Goal: Task Accomplishment & Management: Complete application form

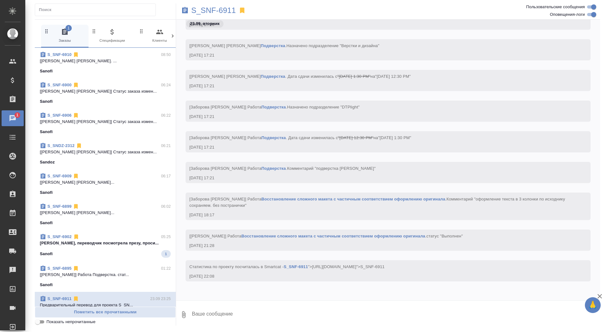
scroll to position [9900, 0]
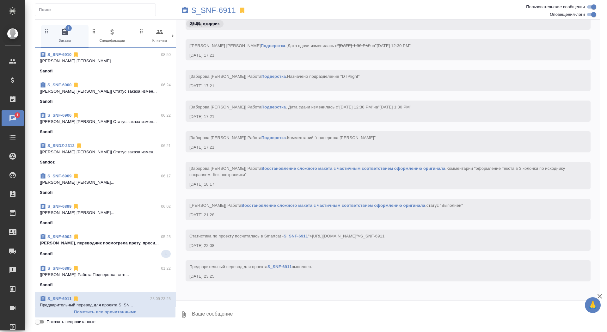
click at [97, 249] on span "S_SNF-6902 05:25 Вера, переводчик посмотрела презу, проси... Sanofi 1" at bounding box center [105, 246] width 131 height 24
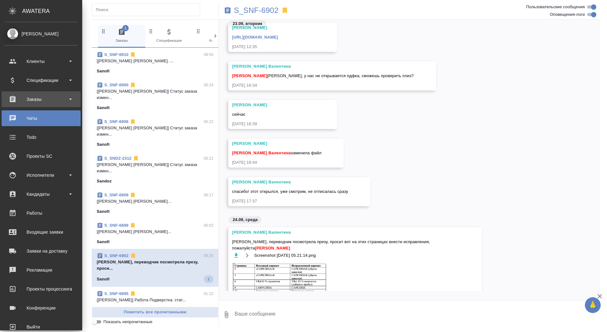
click at [32, 101] on div "Заказы" at bounding box center [41, 99] width 73 height 9
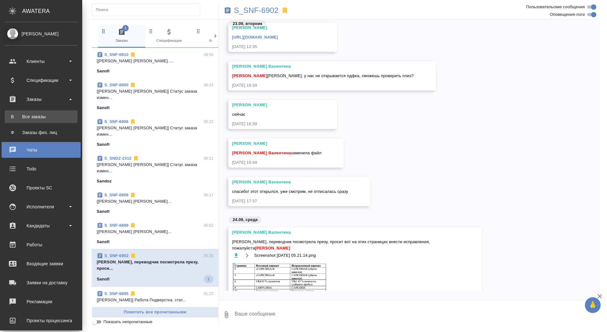
click at [32, 116] on div "Все заказы" at bounding box center [41, 117] width 66 height 6
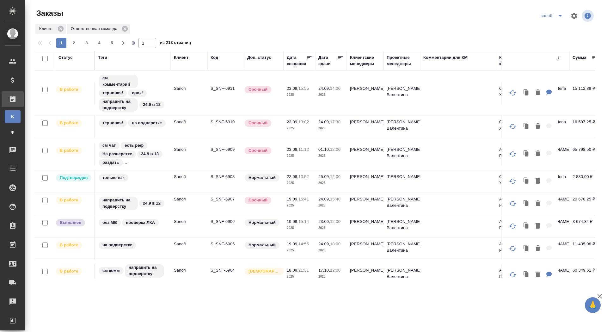
click at [325, 61] on div "Дата сдачи" at bounding box center [328, 60] width 19 height 13
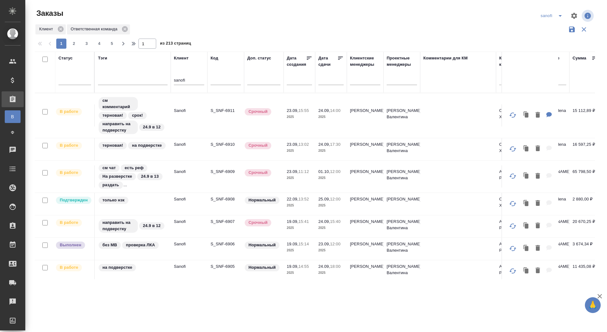
click at [325, 83] on input "text" at bounding box center [333, 79] width 22 height 9
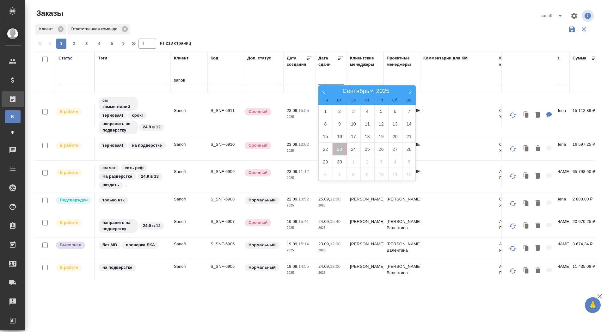
click at [343, 146] on span "23" at bounding box center [340, 149] width 14 height 12
type div "2025-09-22T21:00:00.000Z"
click at [349, 146] on span "24" at bounding box center [354, 149] width 14 height 12
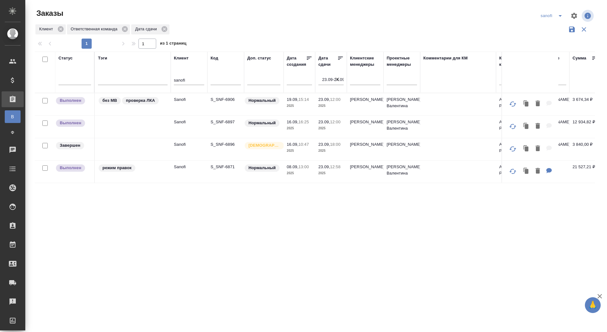
click at [337, 77] on icon "button" at bounding box center [337, 79] width 6 height 6
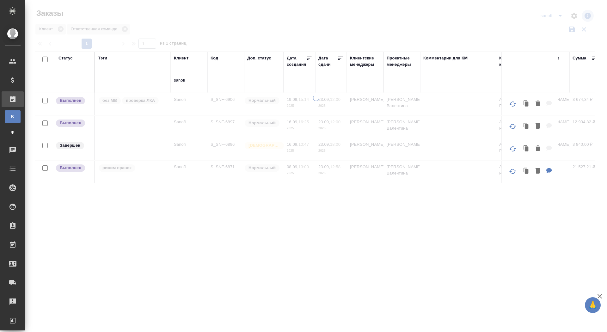
click at [336, 79] on input "text" at bounding box center [333, 79] width 22 height 9
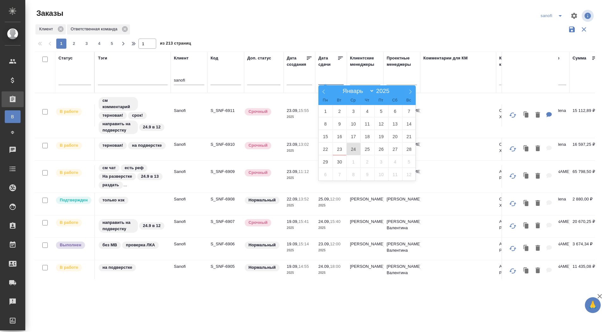
click at [352, 149] on span "24" at bounding box center [354, 149] width 14 height 12
type div "2025-09-23T21:00:00.000Z"
click at [364, 149] on span "25" at bounding box center [368, 149] width 14 height 12
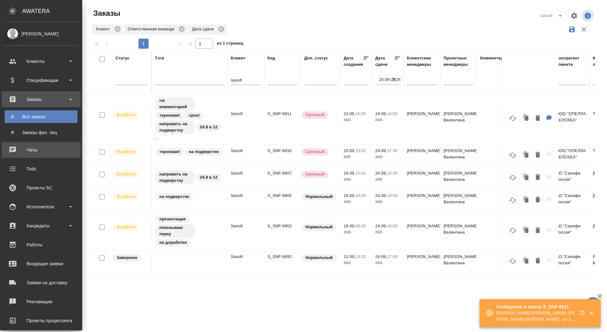
click at [25, 147] on div "Чаты" at bounding box center [41, 149] width 73 height 9
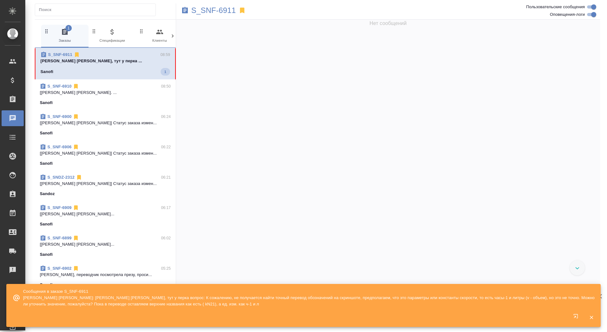
scroll to position [18550, 0]
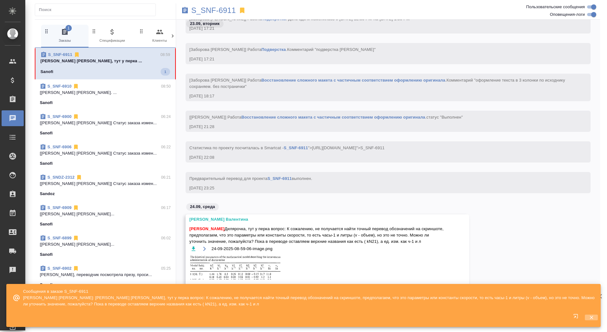
click at [591, 319] on icon "button" at bounding box center [591, 317] width 3 height 3
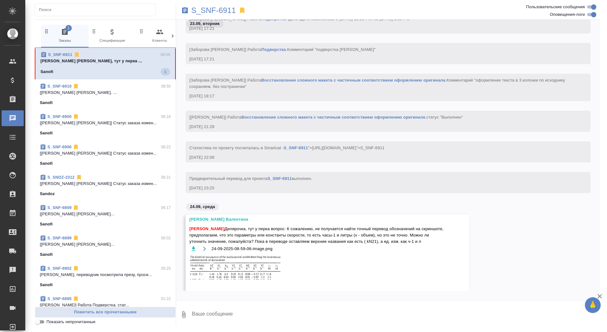
scroll to position [18574, 0]
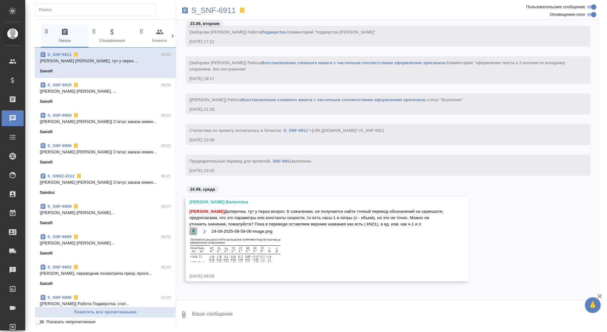
click at [192, 231] on icon "button" at bounding box center [194, 231] width 4 height 4
drag, startPoint x: 295, startPoint y: 205, endPoint x: 298, endPoint y: 224, distance: 19.1
click at [298, 224] on span "Сайдашева Диляра Дилярочка, тут у перка вопрос: К сожалению, не получается найт…" at bounding box center [318, 217] width 258 height 19
copy span "К сожалению, не получается найти точный перевод обозначений на скриншоте, предп…"
click at [210, 317] on textarea at bounding box center [395, 315] width 409 height 22
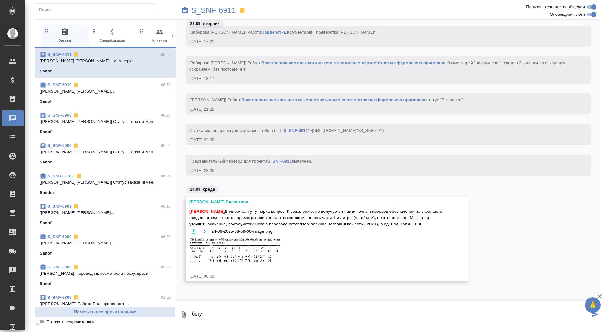
type textarea "бегу"
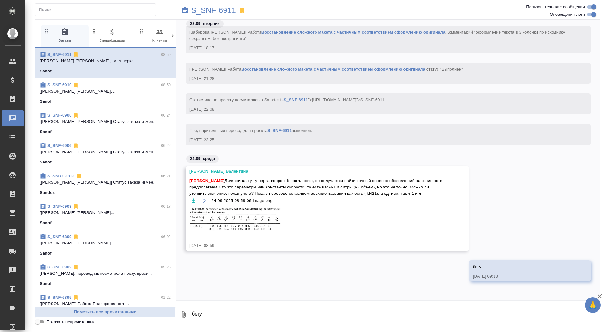
click at [207, 11] on p "S_SNF-6911" at bounding box center [213, 10] width 45 height 6
drag, startPoint x: 296, startPoint y: 175, endPoint x: 299, endPoint y: 192, distance: 17.4
click at [299, 192] on span "Сайдашева Диляра Дилярочка, тут у перка вопрос: К сожалению, не получается найт…" at bounding box center [318, 187] width 258 height 19
copy span "К сожалению, не получается найти точный перевод обозначений на скриншоте, предп…"
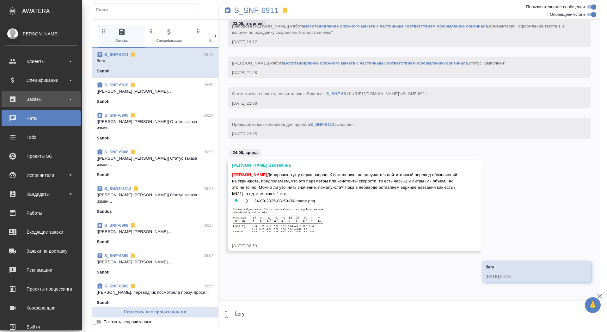
click at [17, 100] on div "Заказы" at bounding box center [41, 99] width 73 height 9
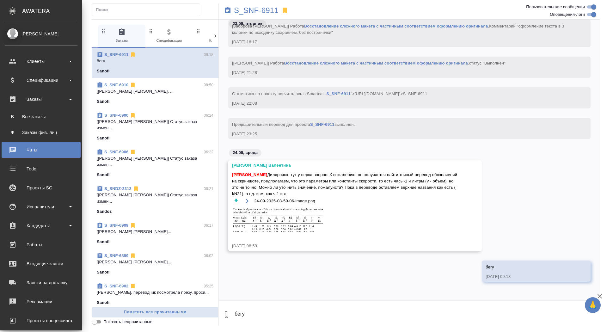
click at [17, 121] on link "В Все заказы" at bounding box center [41, 116] width 73 height 13
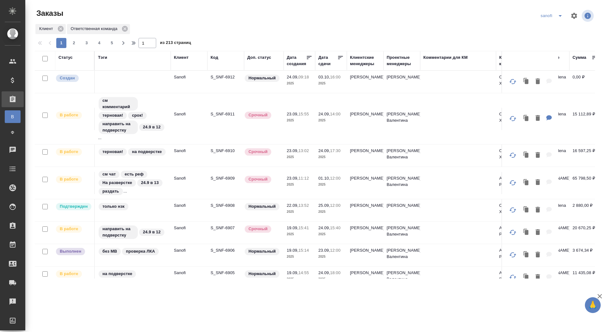
click at [230, 75] on p "S_SNF-6912" at bounding box center [226, 77] width 30 height 6
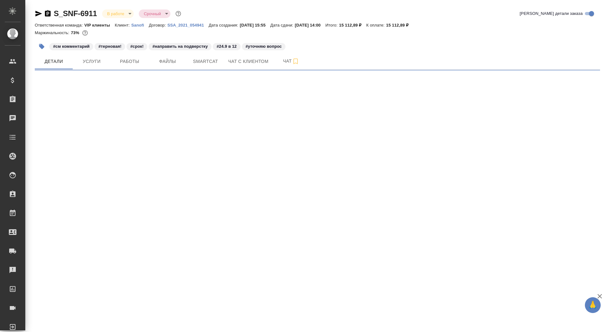
click at [53, 14] on div "S_SNF-6911 В работе inProgress Срочный urgent" at bounding box center [109, 14] width 148 height 10
select select "RU"
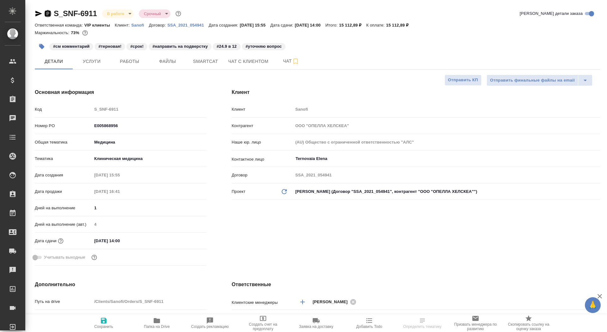
click at [49, 13] on icon "button" at bounding box center [48, 13] width 6 height 6
type textarea "x"
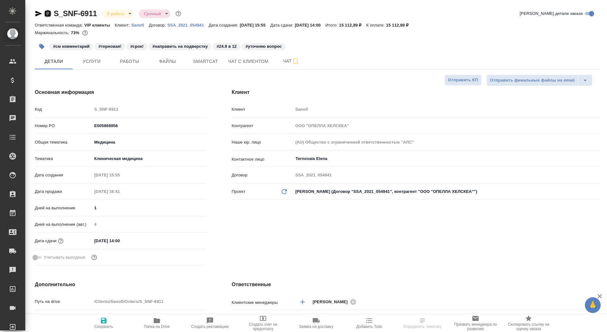
type textarea "x"
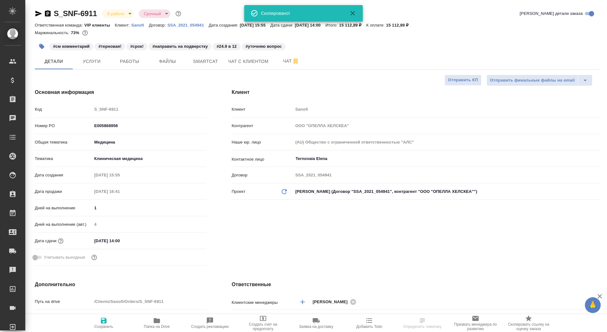
type input "[PERSON_NAME]"
type input "Баданян Артак"
type textarea "x"
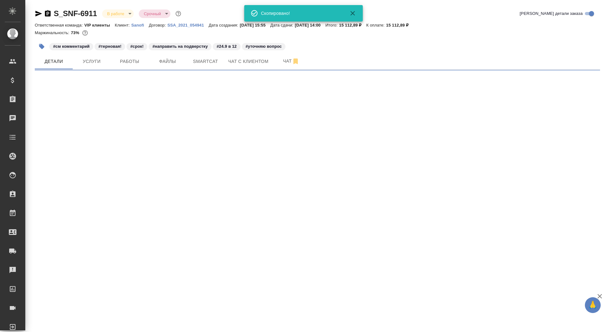
select select "RU"
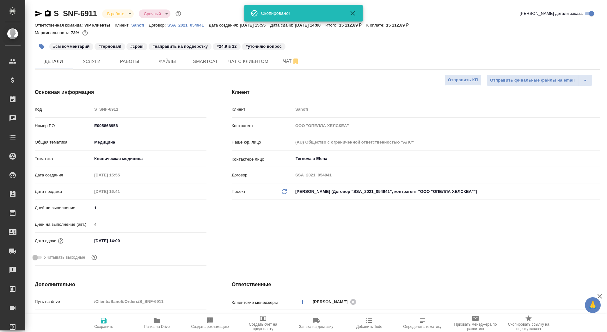
type textarea "x"
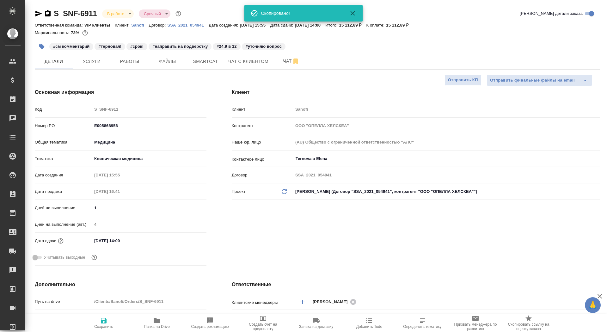
type textarea "x"
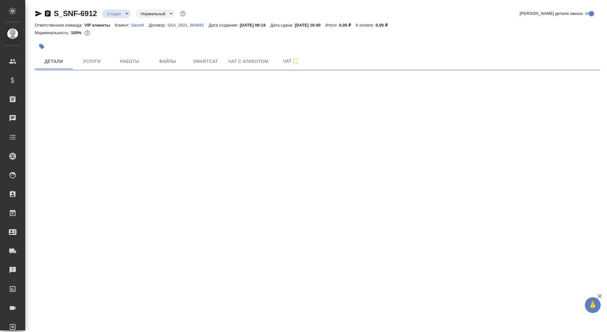
select select "RU"
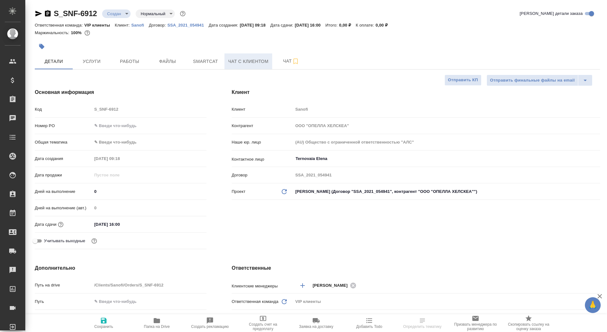
type textarea "x"
drag, startPoint x: 102, startPoint y: 196, endPoint x: 84, endPoint y: 195, distance: 17.8
click at [84, 195] on div "Дней на выполнение 0" at bounding box center [121, 191] width 172 height 11
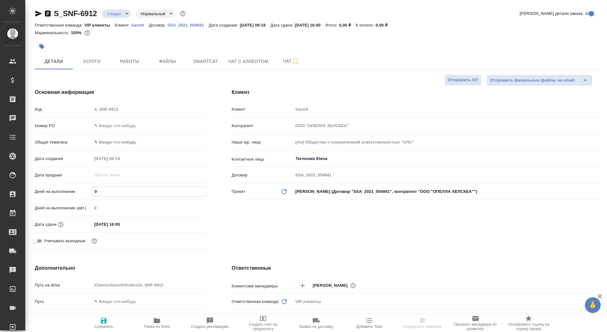
drag, startPoint x: 100, startPoint y: 191, endPoint x: 84, endPoint y: 190, distance: 15.8
click at [84, 190] on div "Дней на выполнение 0" at bounding box center [121, 191] width 172 height 11
type input "1"
type textarea "x"
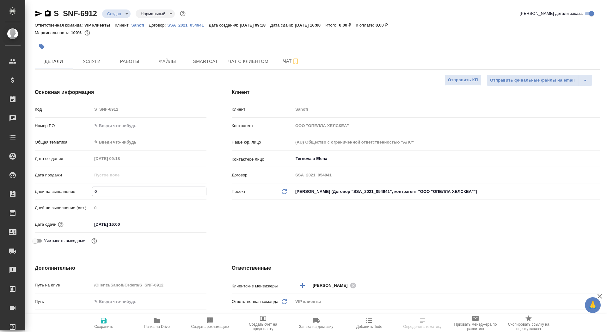
type textarea "x"
type input "10"
type textarea "x"
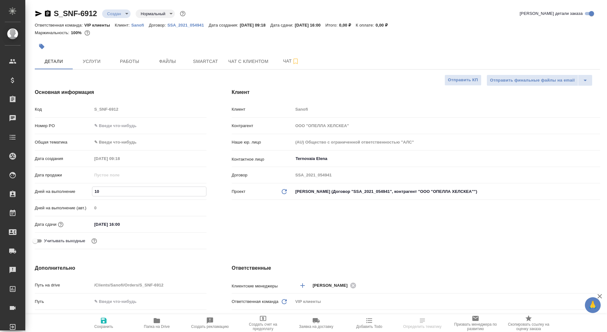
type input "10"
click at [106, 319] on icon "button" at bounding box center [104, 321] width 6 height 6
type textarea "x"
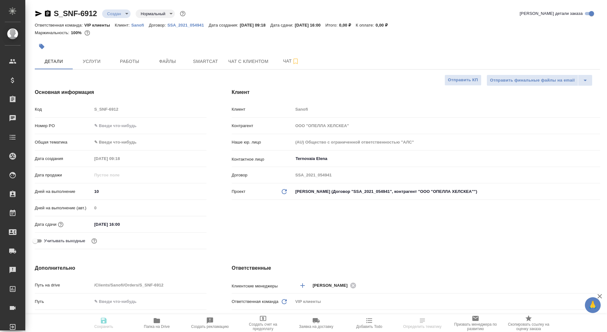
type textarea "x"
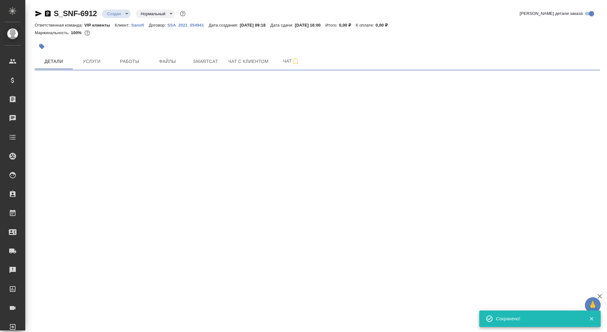
select select "RU"
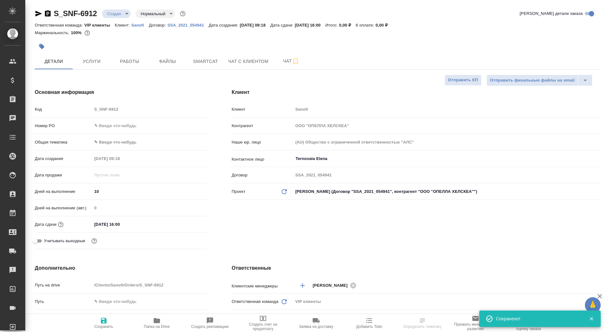
type textarea "x"
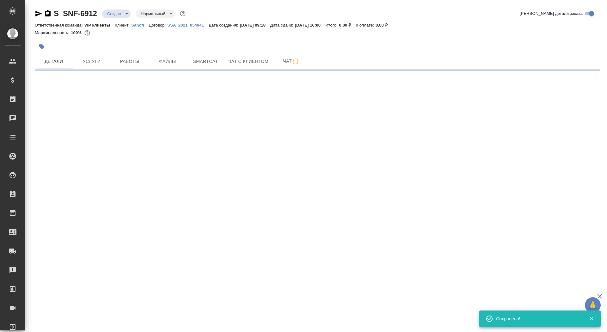
select select "RU"
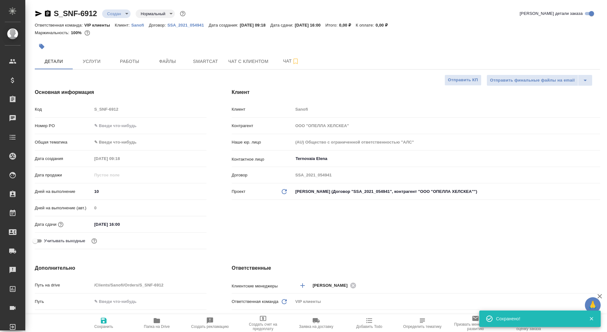
type textarea "x"
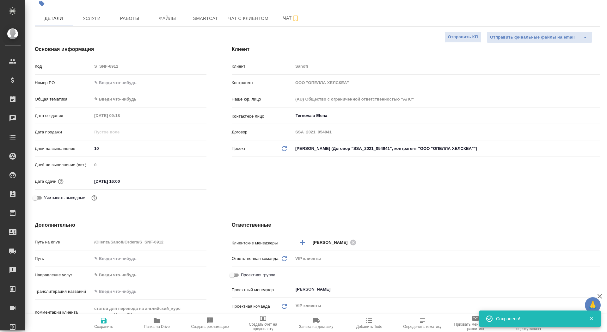
scroll to position [88, 0]
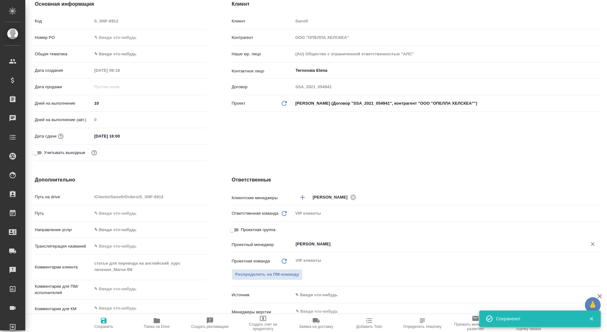
click at [305, 244] on input "[PERSON_NAME]" at bounding box center [436, 244] width 282 height 8
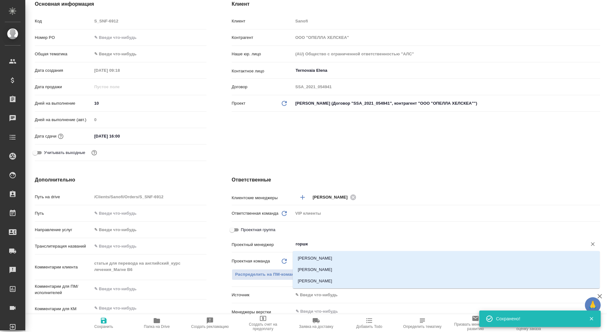
type input "горшко"
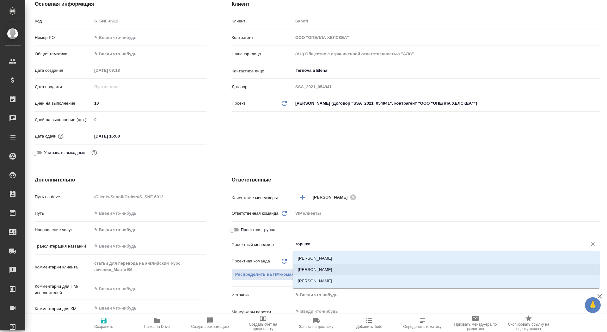
click at [321, 270] on li "[PERSON_NAME]" at bounding box center [446, 269] width 307 height 11
type textarea "x"
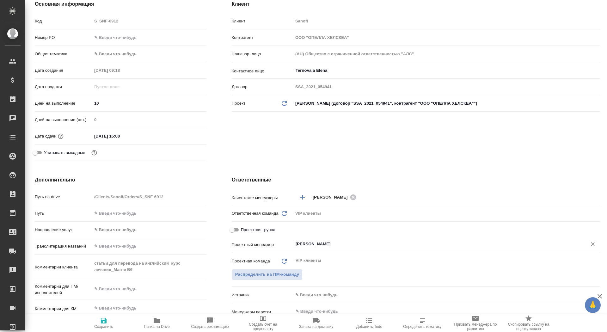
type input "[PERSON_NAME]"
click at [103, 322] on icon "button" at bounding box center [104, 321] width 8 height 8
type textarea "x"
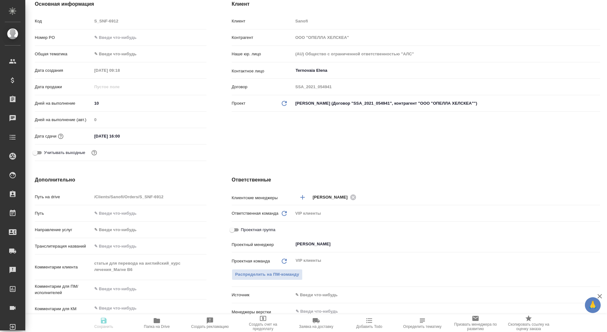
type textarea "x"
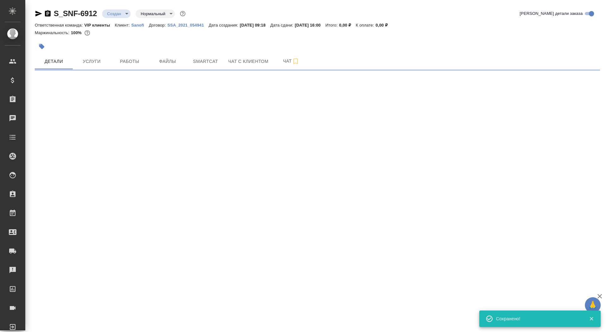
scroll to position [0, 0]
select select "RU"
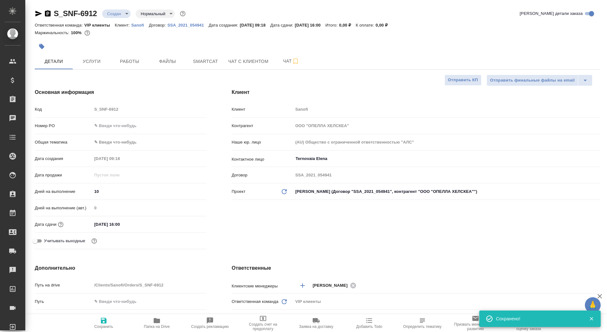
type textarea "x"
click at [157, 323] on icon "button" at bounding box center [157, 321] width 8 height 8
type textarea "x"
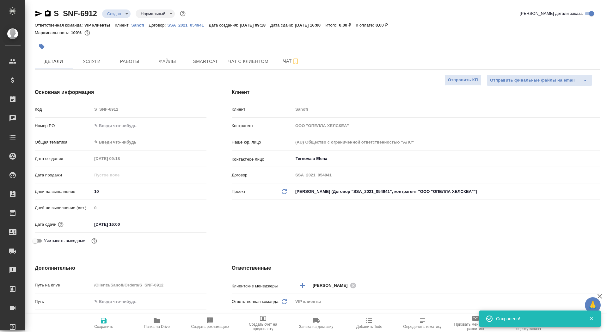
type textarea "x"
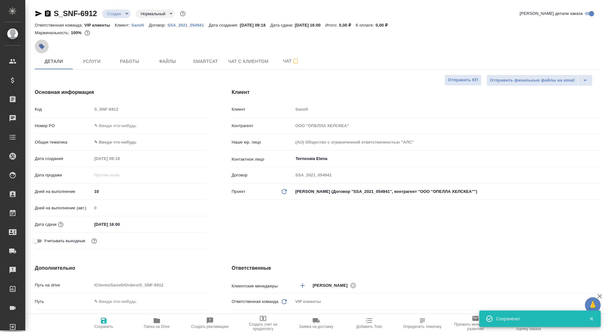
click at [47, 43] on button "button" at bounding box center [42, 47] width 14 height 14
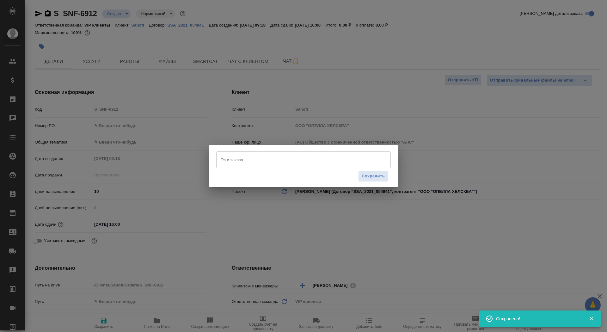
click at [279, 156] on input "Тэги заказа" at bounding box center [297, 159] width 157 height 11
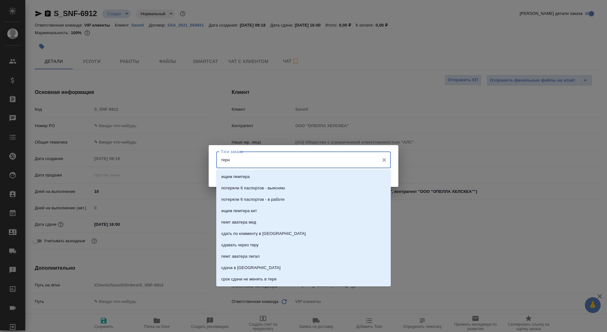
type input "терно"
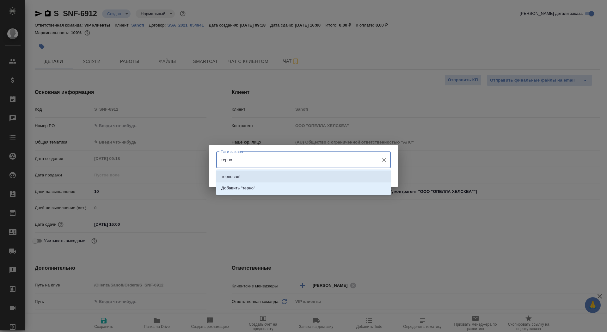
click at [307, 177] on li "терновая!" at bounding box center [303, 176] width 175 height 11
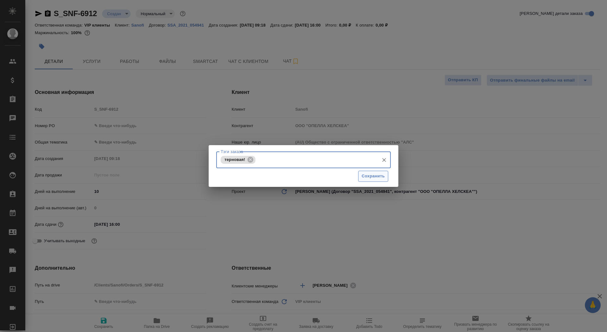
click at [373, 178] on span "Сохранить" at bounding box center [373, 176] width 23 height 7
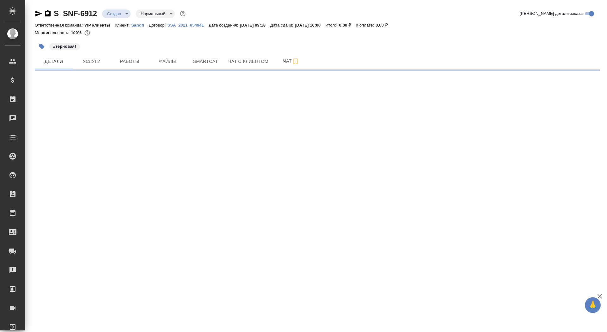
select select "RU"
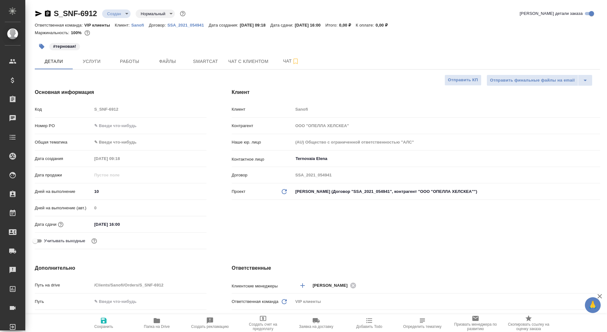
type textarea "x"
click at [121, 14] on body "🙏 .cls-1 fill:#fff; AWATERA Saydasheva Dilyara Клиенты Спецификации Заказы 0 Ча…" at bounding box center [303, 166] width 607 height 332
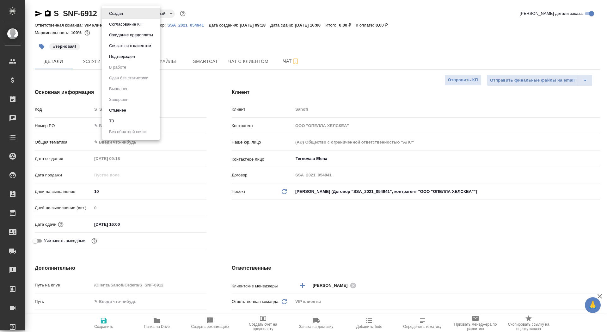
click at [123, 121] on li "ТЗ" at bounding box center [131, 121] width 58 height 11
type textarea "x"
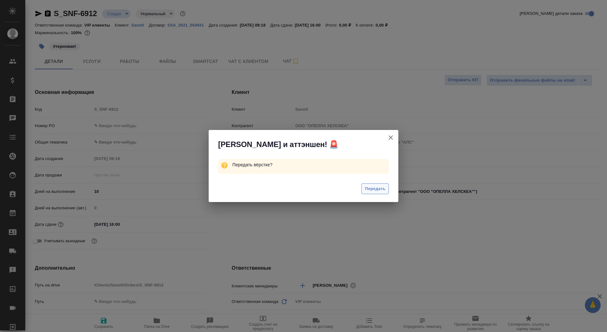
click at [371, 192] on span "Передать" at bounding box center [375, 188] width 21 height 7
type textarea "x"
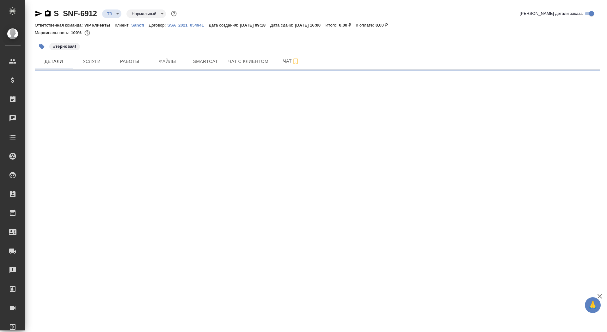
select select "RU"
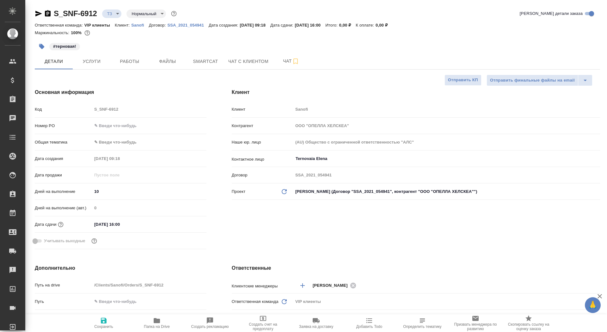
type textarea "x"
click at [104, 67] on button "Услуги" at bounding box center [92, 61] width 38 height 16
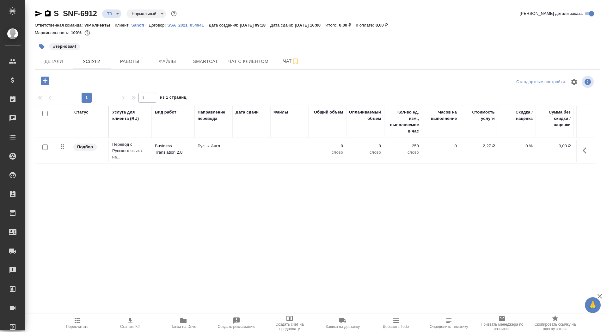
click at [226, 153] on td "Рус → Англ" at bounding box center [214, 151] width 38 height 22
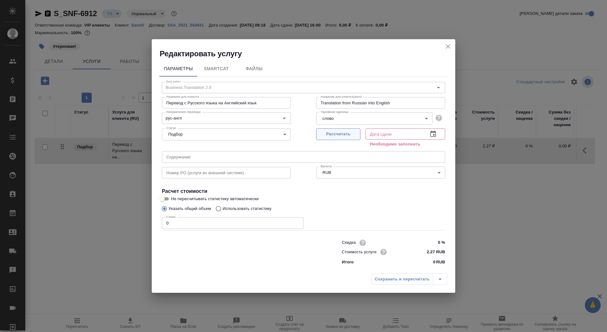
click at [333, 137] on span "Рассчитать" at bounding box center [338, 134] width 37 height 7
type input "[DATE] 16:00"
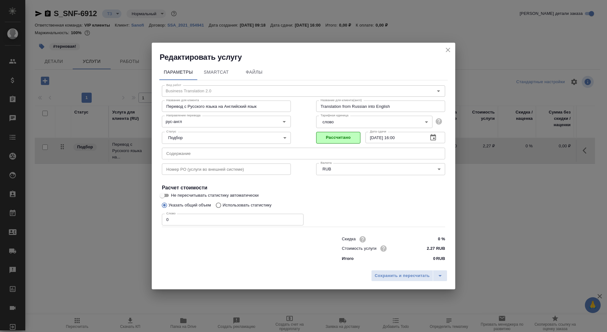
click at [188, 226] on div "Скидка 0 % Стоимость услуги 2.27 RUB Итого 0 RUB" at bounding box center [303, 248] width 309 height 53
click at [185, 221] on input "0" at bounding box center [233, 219] width 142 height 11
type input "01"
click at [165, 200] on input "Указать общий объем" at bounding box center [163, 205] width 10 height 12
click at [165, 194] on input "Не пересчитывать статистику автоматически" at bounding box center [162, 196] width 23 height 8
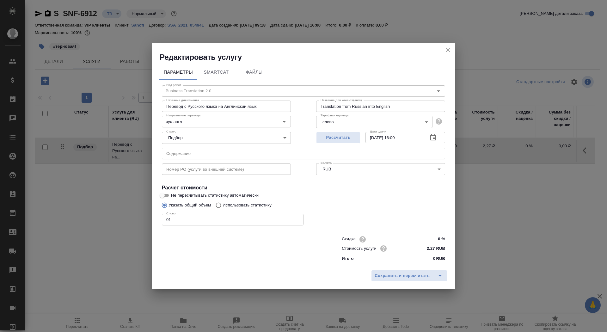
checkbox input "true"
click at [245, 78] on button "Файлы" at bounding box center [254, 72] width 38 height 15
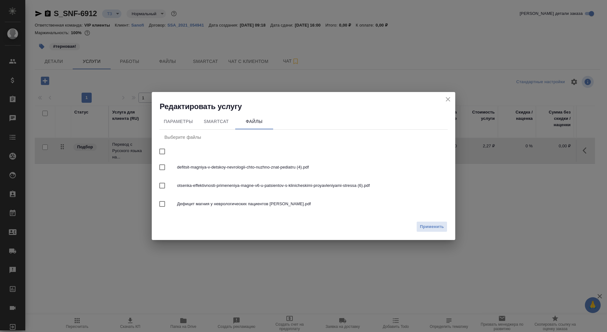
click at [162, 153] on input "checkbox" at bounding box center [162, 151] width 13 height 13
checkbox input "true"
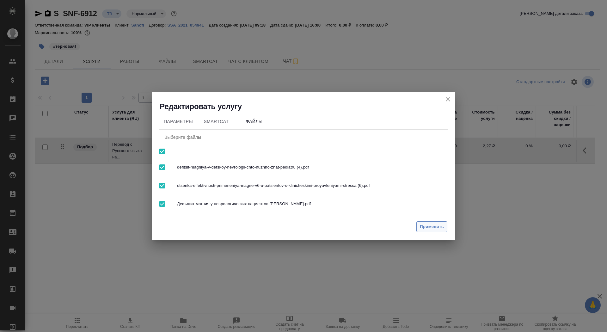
click at [422, 227] on span "Применить" at bounding box center [432, 226] width 24 height 7
click at [188, 121] on span "Параметры" at bounding box center [178, 122] width 30 height 8
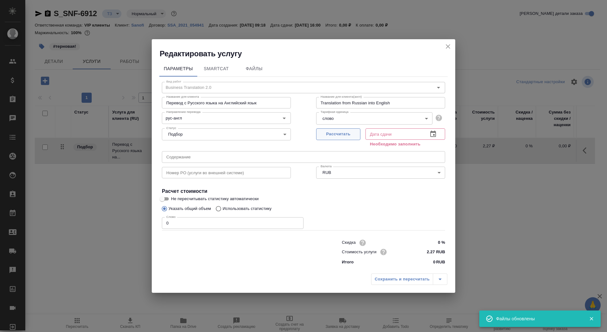
click at [347, 139] on button "Рассчитать" at bounding box center [338, 134] width 44 height 12
type input "[DATE] 16:00"
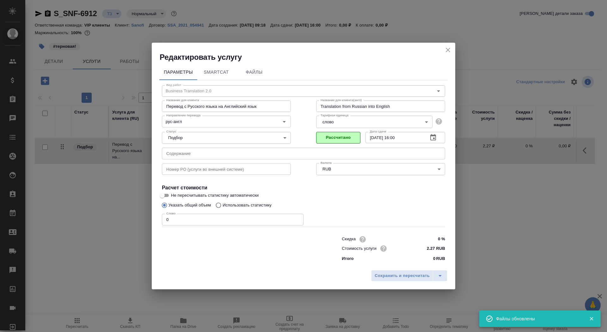
click at [220, 215] on input "0" at bounding box center [233, 219] width 142 height 11
type input "10"
click at [160, 197] on input "Не пересчитывать статистику автоматически" at bounding box center [162, 196] width 23 height 8
checkbox input "true"
click at [385, 277] on span "Сохранить и пересчитать" at bounding box center [402, 275] width 55 height 7
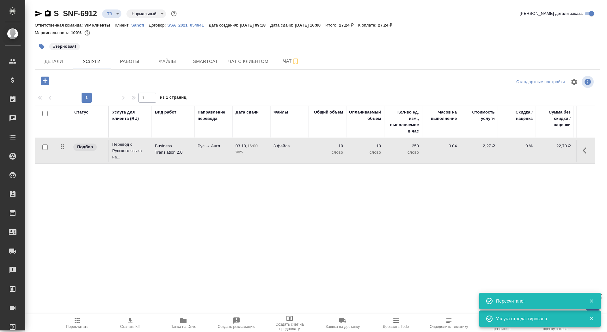
click at [45, 147] on input "checkbox" at bounding box center [44, 147] width 5 height 5
checkbox input "true"
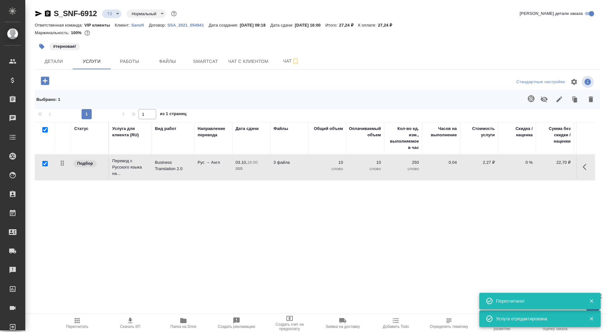
click at [531, 99] on icon "button" at bounding box center [532, 99] width 8 height 8
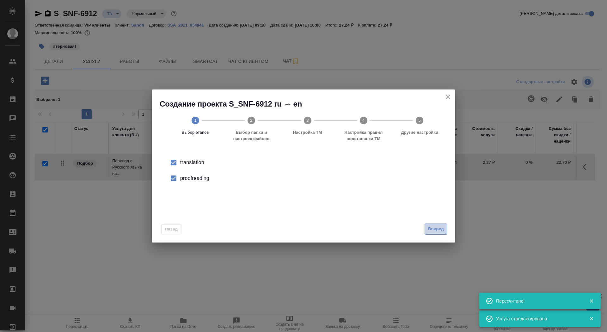
click at [430, 229] on span "Вперед" at bounding box center [436, 229] width 16 height 7
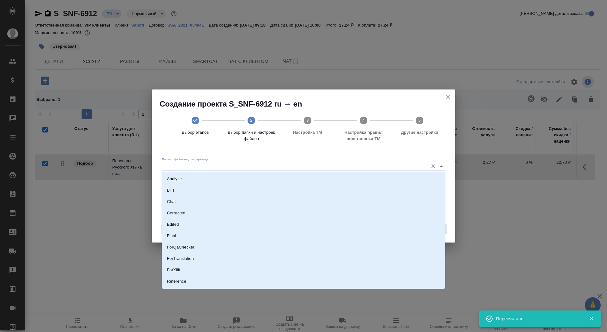
click at [374, 170] on input "Папка с файлами для перевода" at bounding box center [293, 166] width 263 height 8
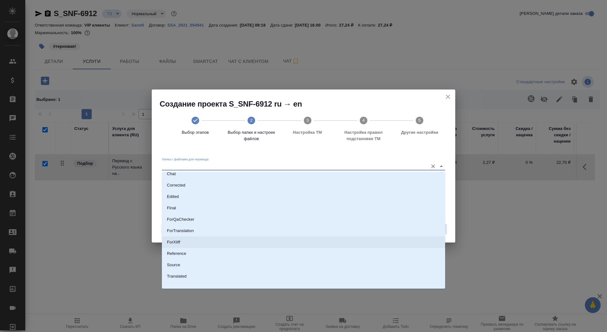
scroll to position [33, 0]
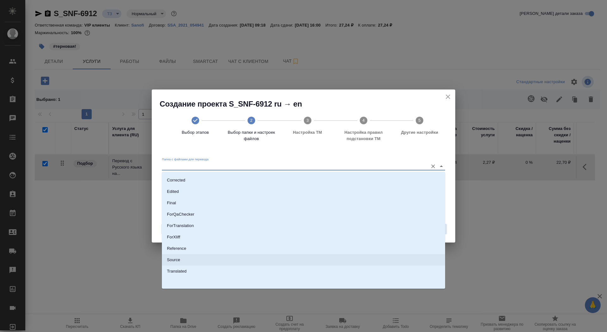
click at [349, 263] on li "Source" at bounding box center [303, 259] width 283 height 11
type input "Source"
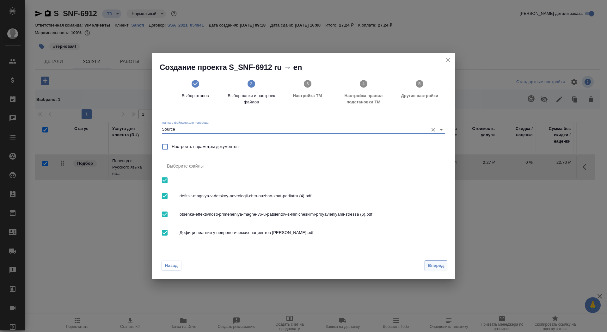
click at [443, 266] on span "Вперед" at bounding box center [436, 265] width 16 height 7
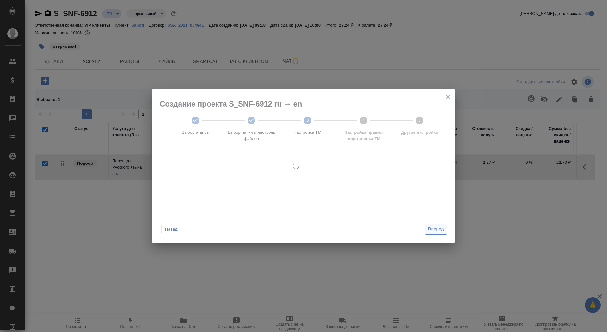
click at [432, 233] on button "Вперед" at bounding box center [436, 229] width 23 height 11
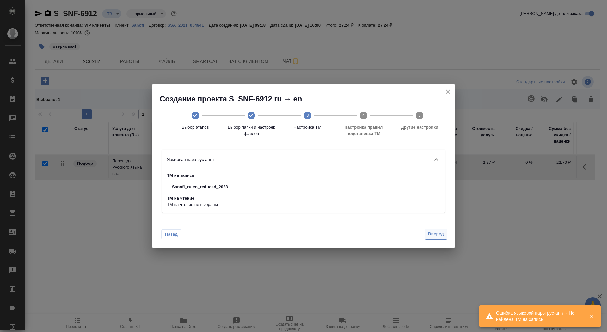
click at [432, 233] on span "Вперед" at bounding box center [436, 234] width 16 height 7
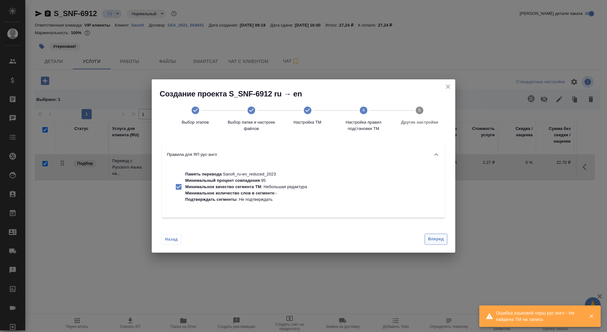
click at [436, 240] on span "Вперед" at bounding box center [436, 239] width 16 height 7
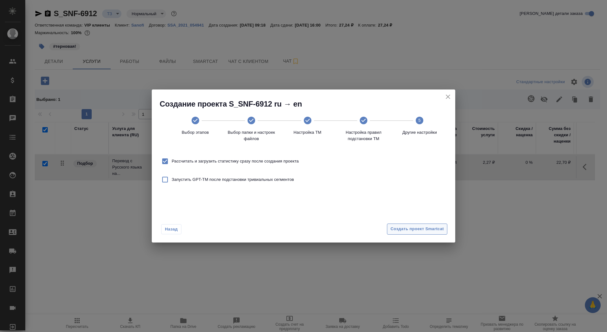
click at [419, 226] on span "Создать проект Smartcat" at bounding box center [417, 229] width 53 height 7
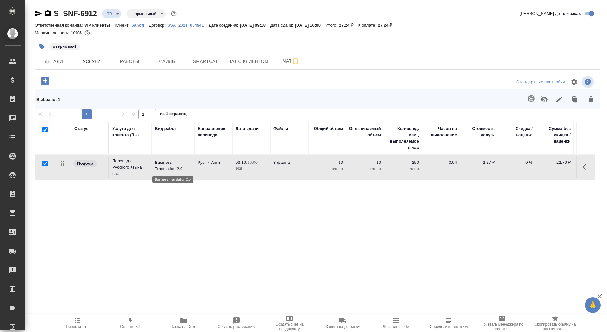
click at [156, 166] on p "Business Translation 2.0" at bounding box center [173, 165] width 36 height 13
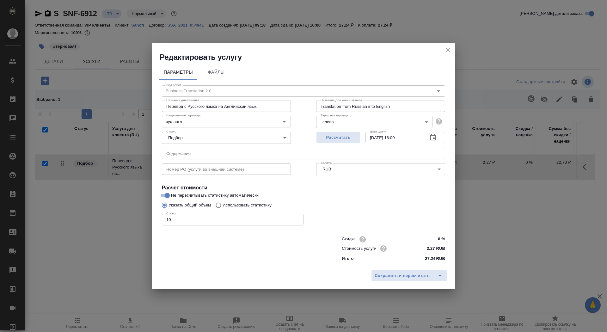
click at [253, 206] on p "Использовать статистику" at bounding box center [247, 205] width 49 height 6
click at [223, 206] on input "Использовать статистику" at bounding box center [218, 205] width 10 height 12
radio input "true"
radio input "false"
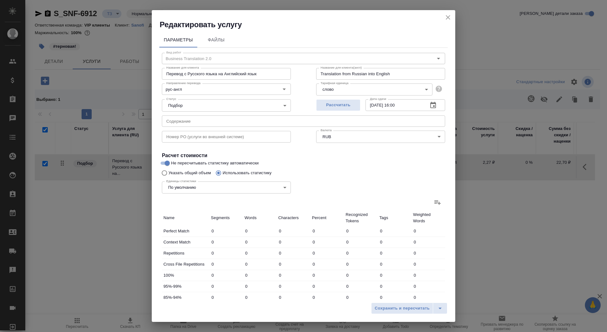
click at [436, 201] on icon at bounding box center [438, 203] width 8 height 8
click at [0, 0] on input "file" at bounding box center [0, 0] width 0 height 0
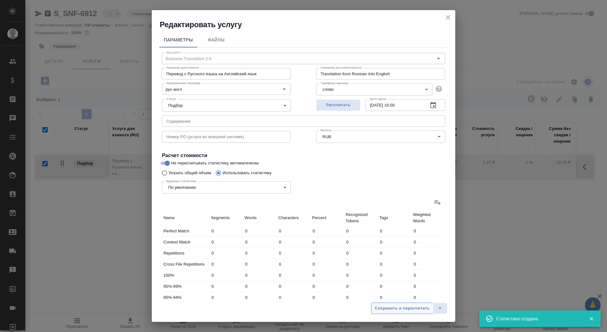
type input "61"
type input "147"
type input "966"
type input "7"
type input "13"
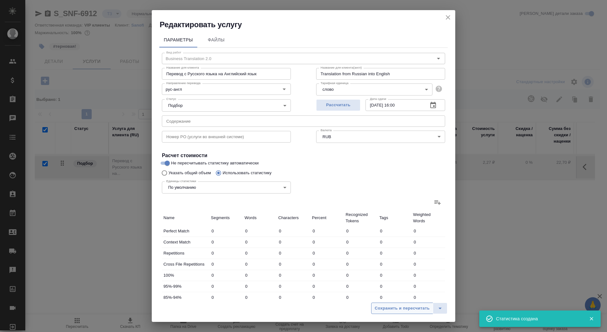
type input "71"
type input "21"
type input "30"
type input "164"
type input "5"
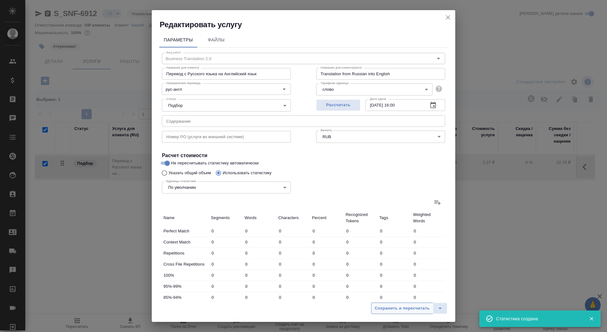
type input "5"
type input "43"
type input "4"
type input "10"
type input "48"
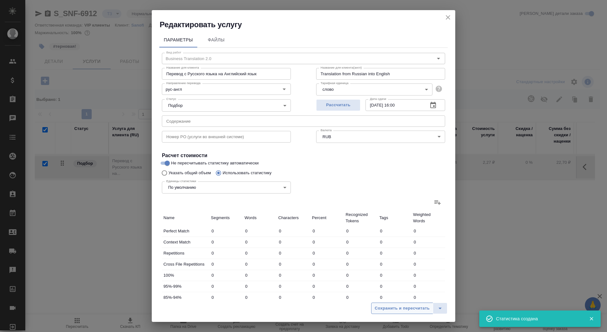
type input "15"
type input "22"
type input "153"
type input "1370"
type input "15259"
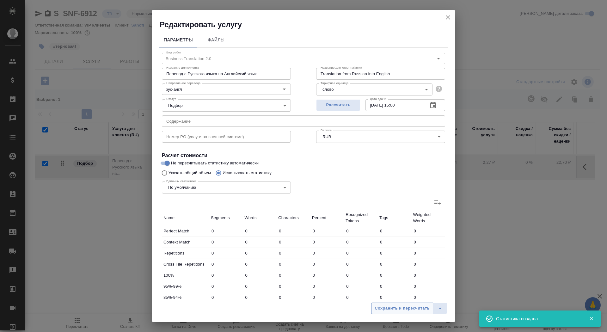
type input "112744"
type input "1412"
type input "15323"
type input "113150"
type input "1480"
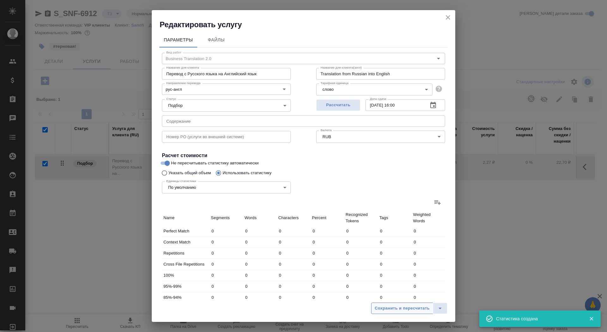
type input "15483"
type input "114187"
click at [395, 306] on span "Сохранить и пересчитать" at bounding box center [402, 308] width 55 height 7
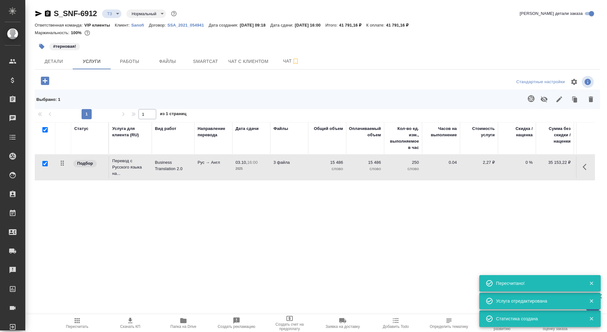
click at [254, 170] on p "2025" at bounding box center [252, 169] width 32 height 6
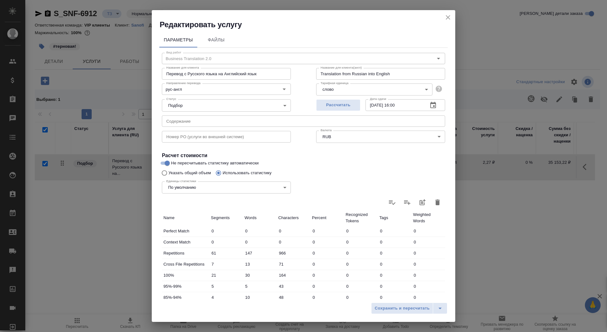
scroll to position [98, 0]
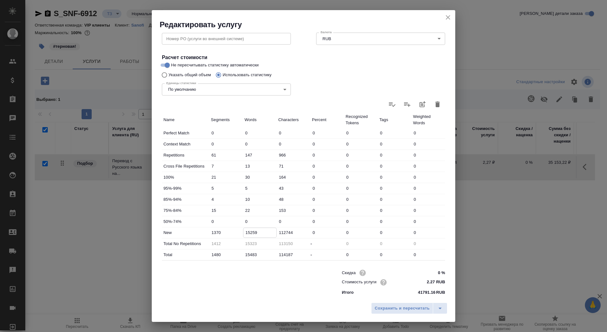
click at [248, 231] on input "15259" at bounding box center [260, 232] width 33 height 9
type input "17259"
click at [406, 306] on span "Сохранить и пересчитать" at bounding box center [402, 308] width 55 height 7
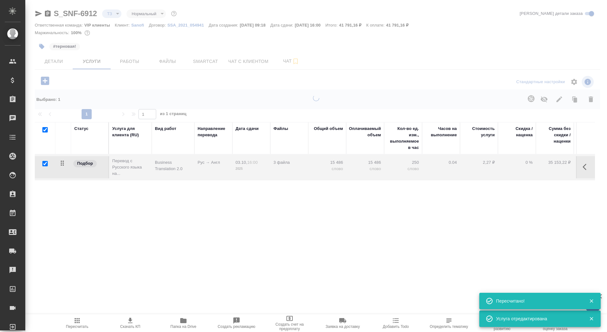
type input "urgent"
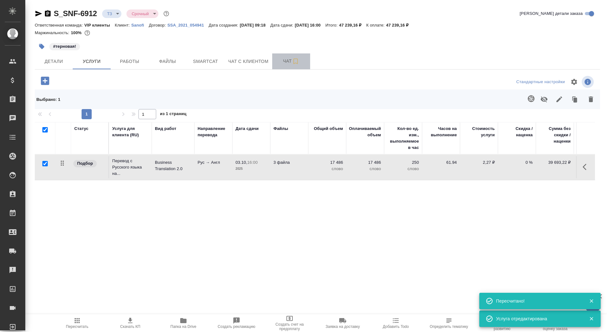
click at [284, 59] on span "Чат" at bounding box center [291, 61] width 30 height 8
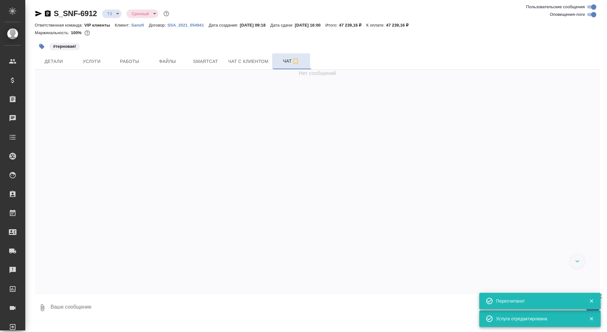
scroll to position [135, 0]
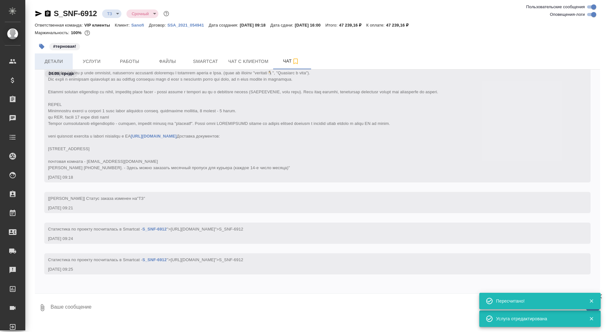
click at [61, 58] on span "Детали" at bounding box center [54, 62] width 30 height 8
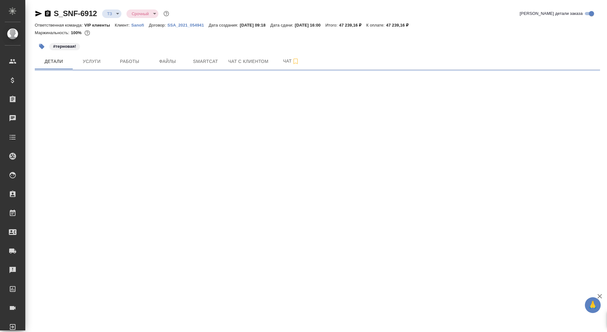
select select "RU"
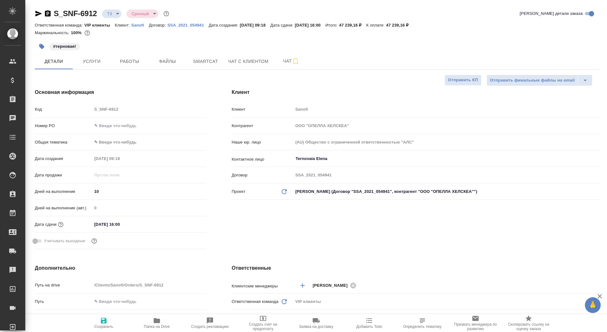
type textarea "x"
click at [281, 65] on button "Чат" at bounding box center [291, 61] width 38 height 16
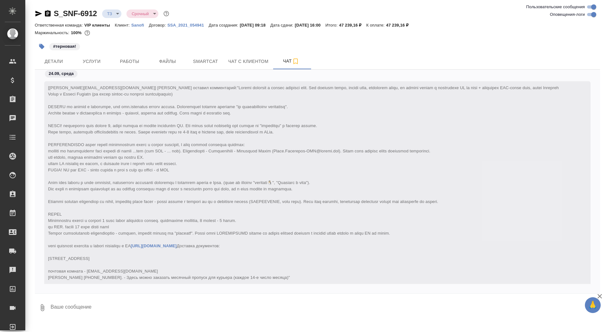
scroll to position [135, 0]
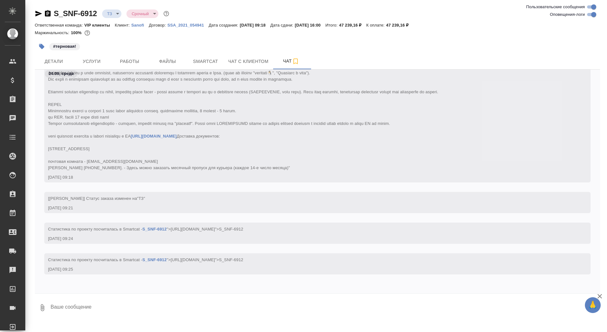
click at [123, 30] on div "Маржинальность: 100%" at bounding box center [318, 33] width 566 height 8
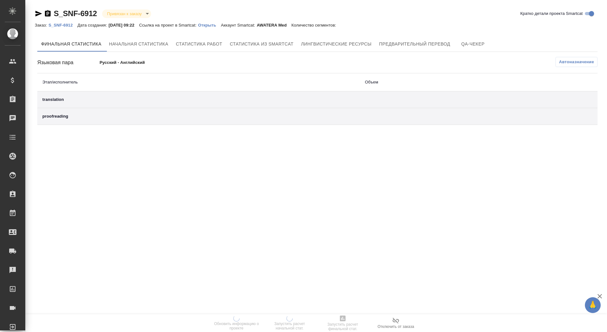
click at [221, 22] on link "Открыть" at bounding box center [209, 24] width 23 height 5
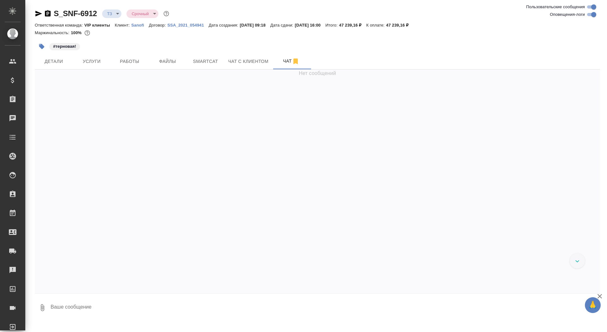
scroll to position [135, 0]
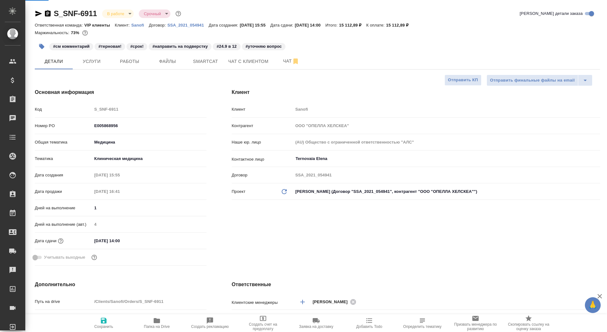
select select "RU"
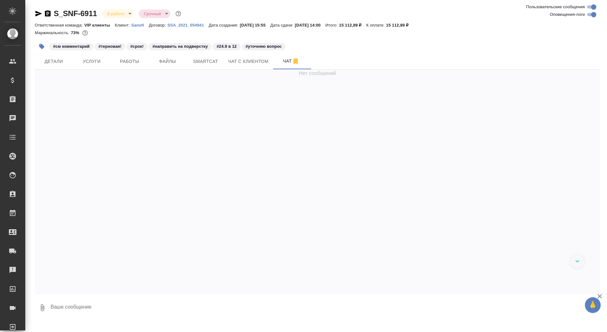
scroll to position [17972, 0]
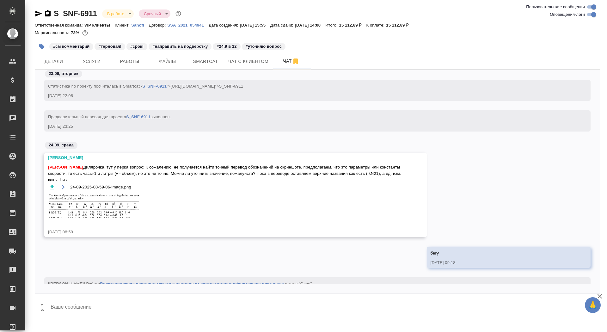
click at [126, 313] on textarea at bounding box center [325, 308] width 550 height 22
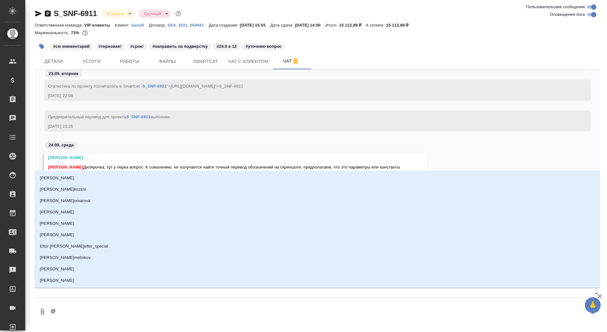
type textarea "@г"
type input "г"
type textarea "@го"
type input "го"
type textarea "@гор"
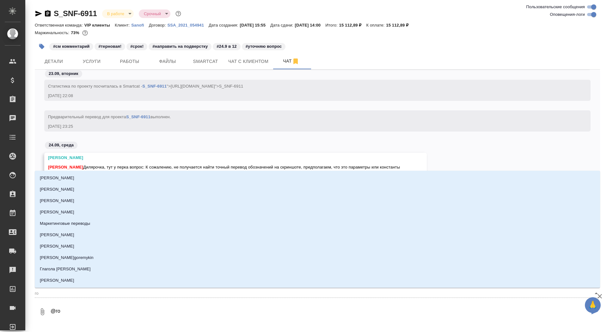
type input "гор"
type textarea "@горш"
type input "горш"
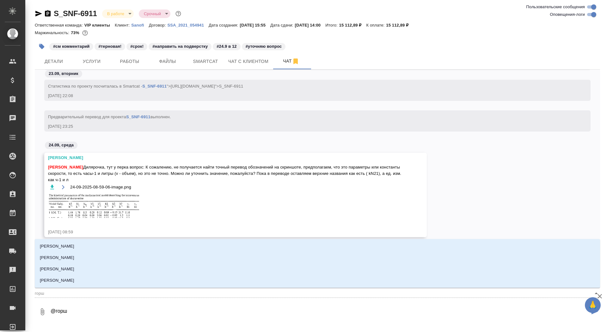
type textarea "@горшк"
type input "горшк"
type textarea "@горшко"
type input "горшко"
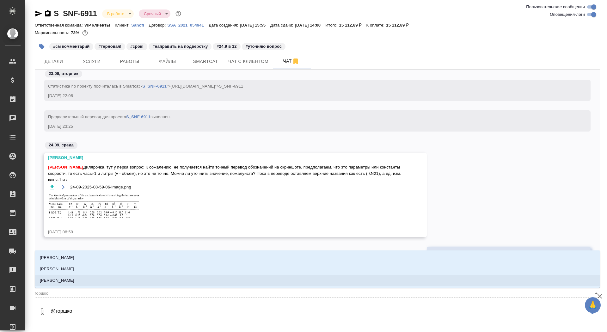
click at [127, 280] on li "[PERSON_NAME]" at bounding box center [318, 280] width 566 height 11
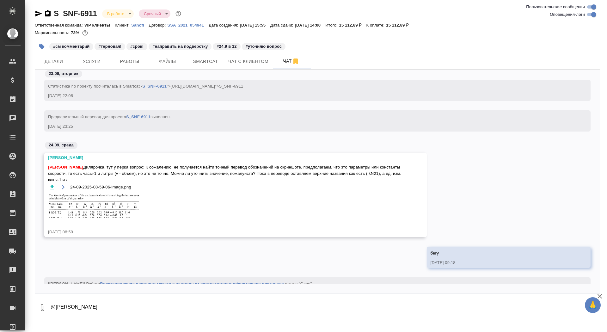
paste textarea "«Да можно оставить как есть - ( kN21), а ед. изм. как ч-1 и л»"
type textarea "@Горшкова Валентина «Да можно оставить как есть - ( kN21), а ед. изм. как ч-1 и…"
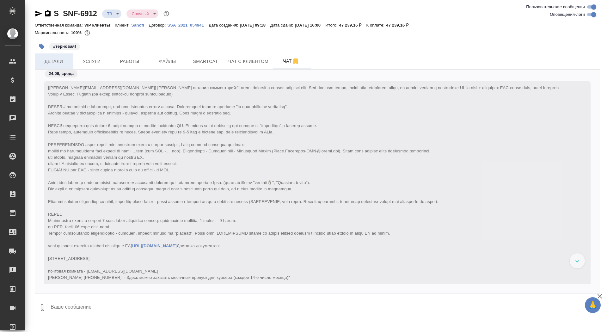
scroll to position [135, 0]
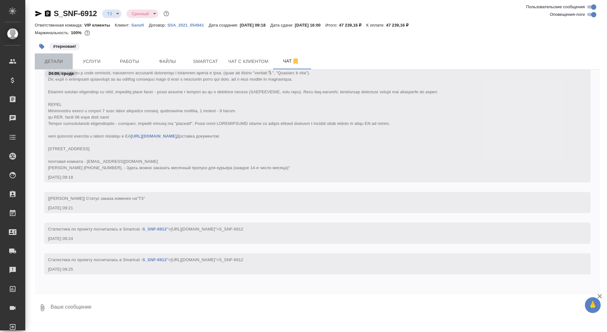
click at [59, 62] on span "Детали" at bounding box center [54, 62] width 30 height 8
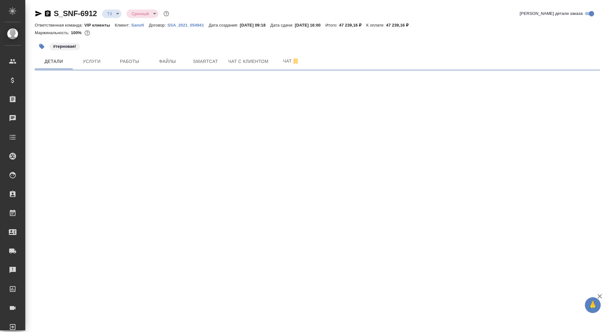
select select "RU"
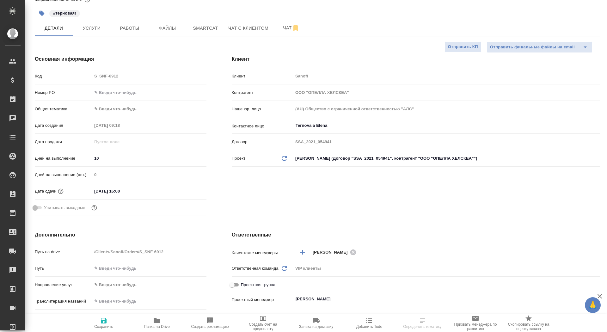
scroll to position [135, 0]
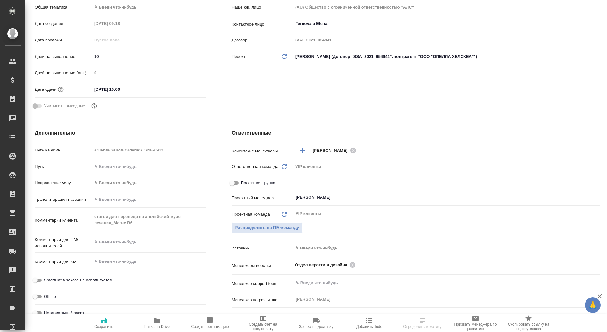
type textarea "x"
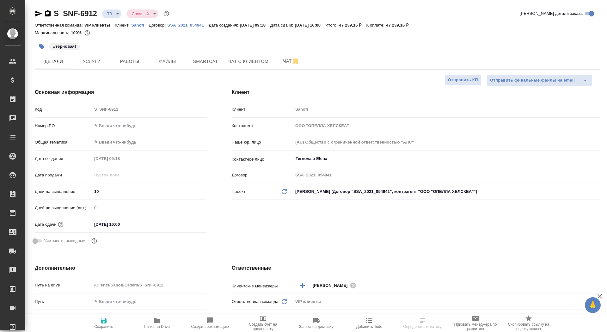
click at [37, 10] on icon "button" at bounding box center [39, 14] width 8 height 8
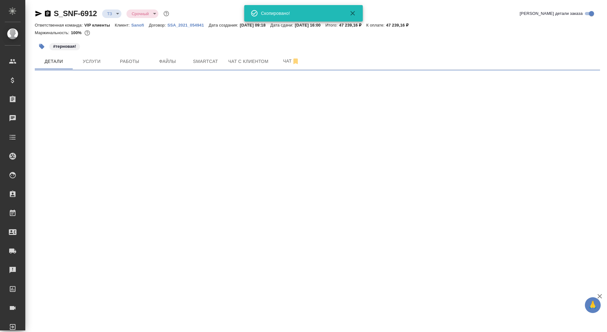
select select "RU"
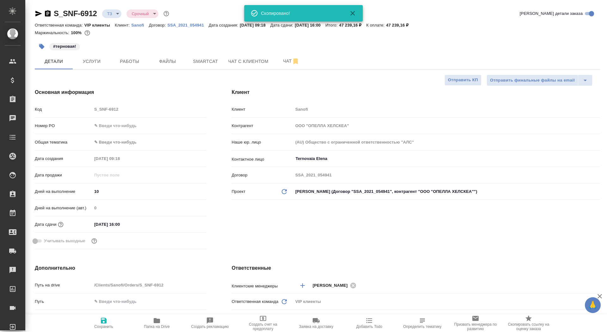
type textarea "x"
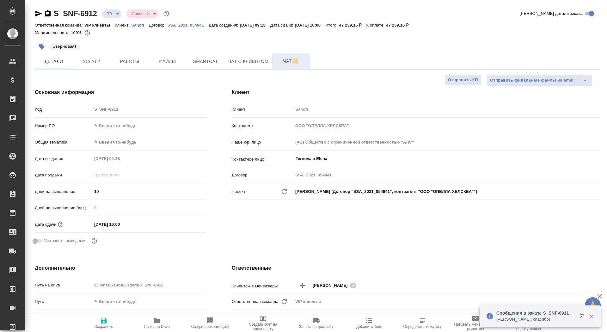
click at [283, 63] on span "Чат" at bounding box center [291, 61] width 30 height 8
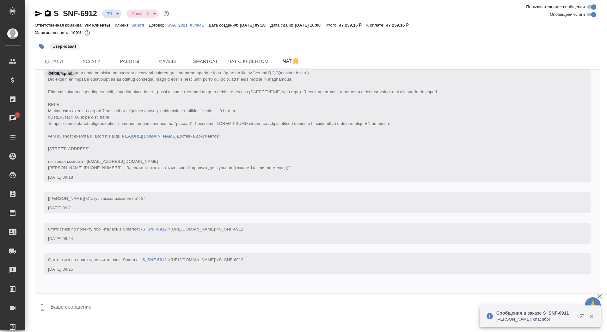
scroll to position [217, 0]
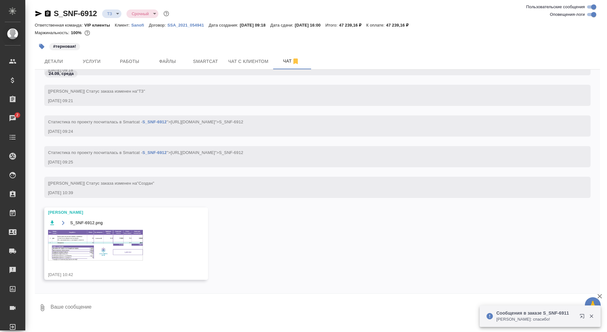
click at [151, 309] on textarea at bounding box center [325, 308] width 550 height 22
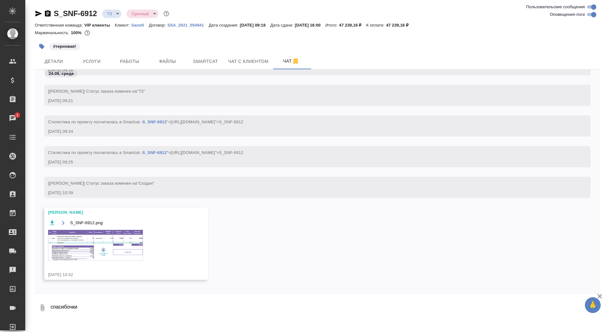
type textarea "спасибочки"
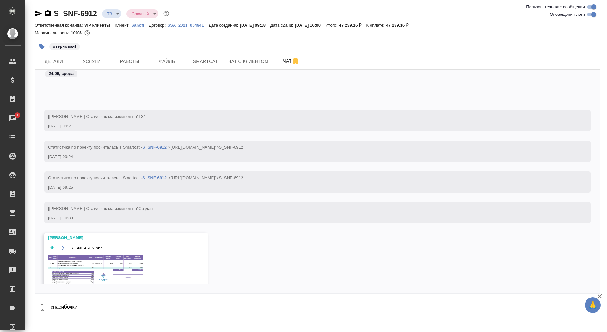
scroll to position [278, 0]
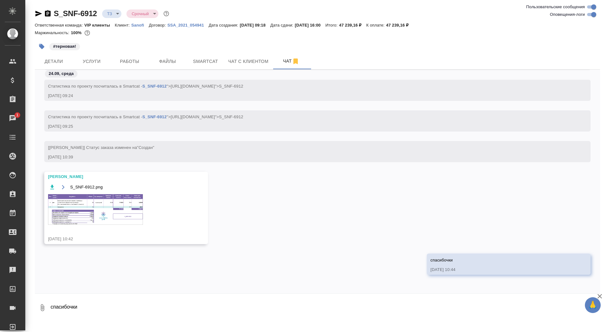
click at [97, 214] on img at bounding box center [95, 209] width 95 height 31
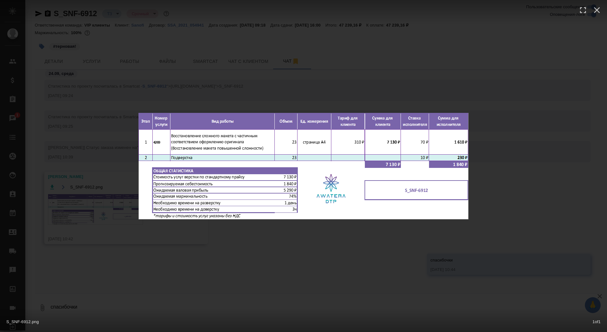
click at [97, 215] on div "S_SNF-6912.png 1 of 1" at bounding box center [303, 166] width 607 height 332
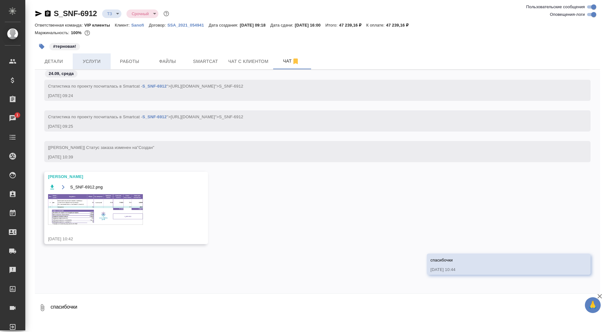
click at [98, 61] on span "Услуги" at bounding box center [92, 62] width 30 height 8
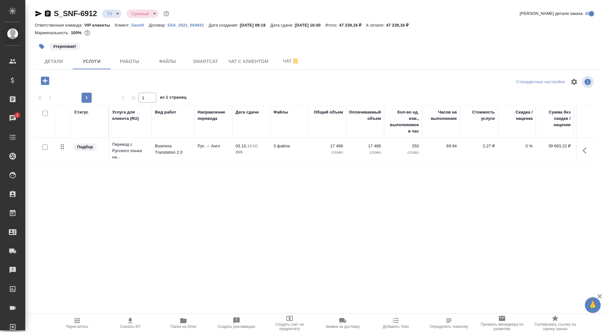
click at [45, 79] on icon "button" at bounding box center [45, 80] width 11 height 11
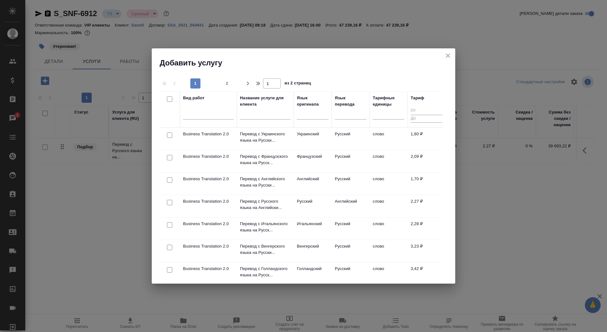
click at [271, 117] on input "text" at bounding box center [265, 116] width 51 height 8
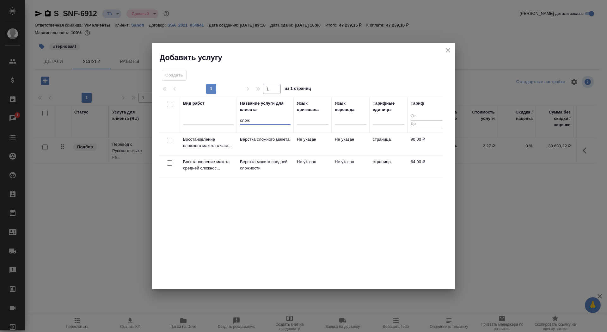
type input "слож"
click at [259, 140] on p "Верстка сложного макета" at bounding box center [265, 139] width 51 height 6
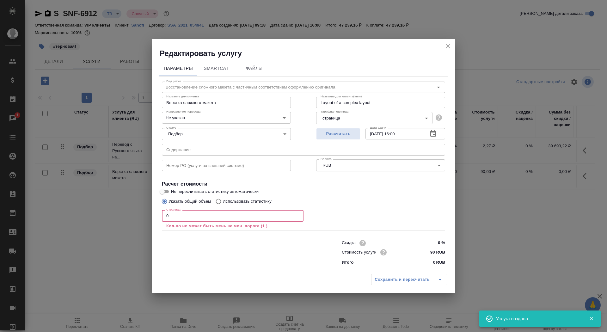
click at [195, 218] on input "0" at bounding box center [233, 215] width 142 height 11
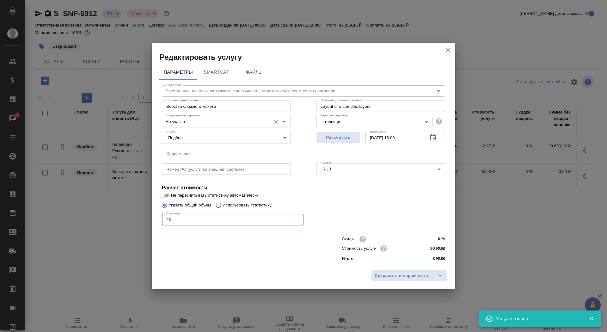
type input "23"
click at [205, 121] on input "Не указан" at bounding box center [216, 122] width 104 height 8
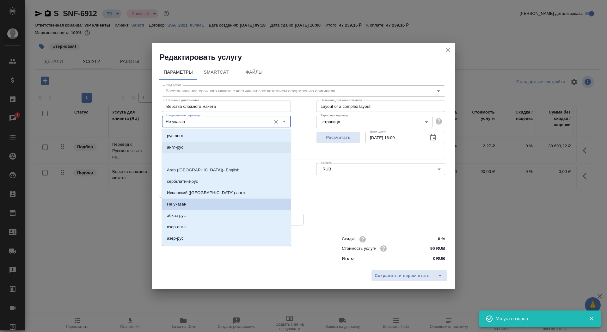
click at [205, 146] on li "англ-рус" at bounding box center [226, 147] width 129 height 11
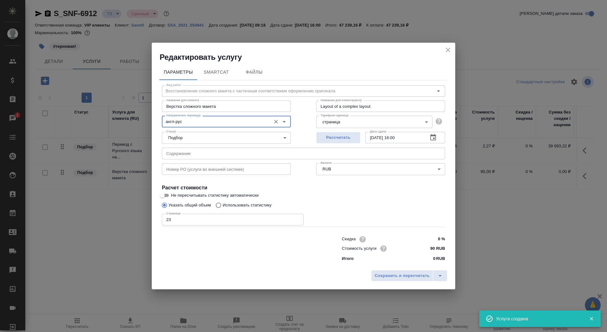
click at [208, 116] on div "англ-рус Направление перевода" at bounding box center [226, 121] width 129 height 11
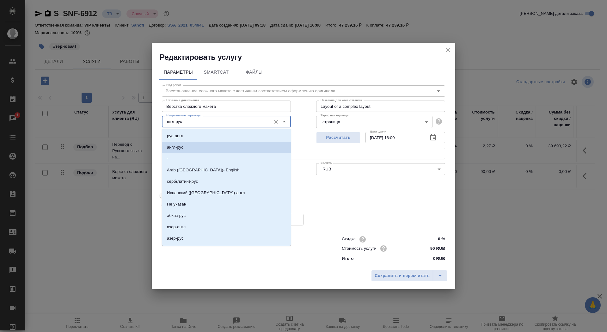
click at [208, 124] on input "англ-рус" at bounding box center [216, 122] width 104 height 8
click at [209, 139] on li "рус-англ" at bounding box center [226, 135] width 129 height 11
type input "рус-англ"
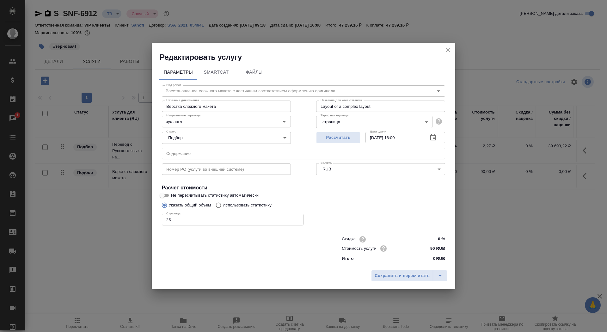
click at [381, 281] on div "Сохранить и пересчитать" at bounding box center [304, 278] width 304 height 22
click at [381, 277] on span "Сохранить и пересчитать" at bounding box center [402, 275] width 55 height 7
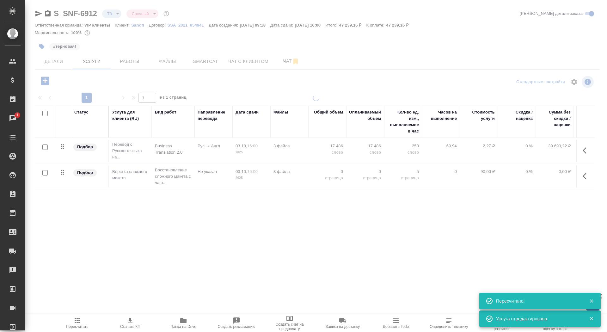
type input "new"
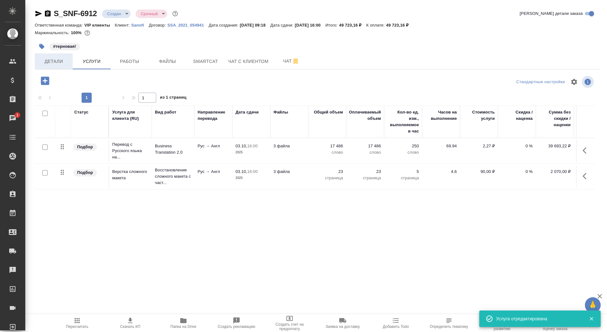
click at [61, 61] on span "Детали" at bounding box center [54, 62] width 30 height 8
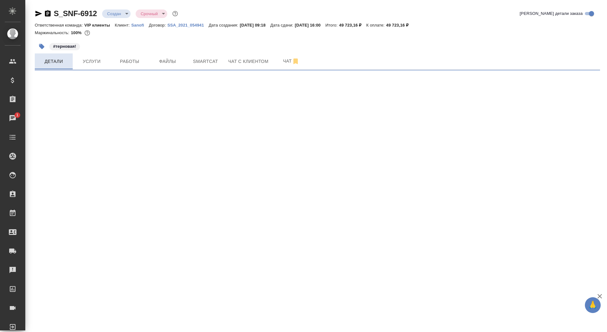
select select "RU"
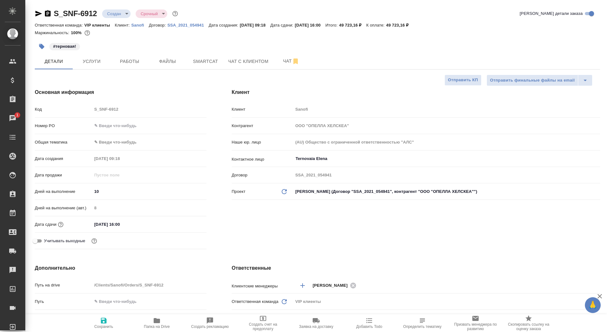
type textarea "x"
click at [472, 80] on span "Отправить КП" at bounding box center [463, 80] width 30 height 7
type textarea "x"
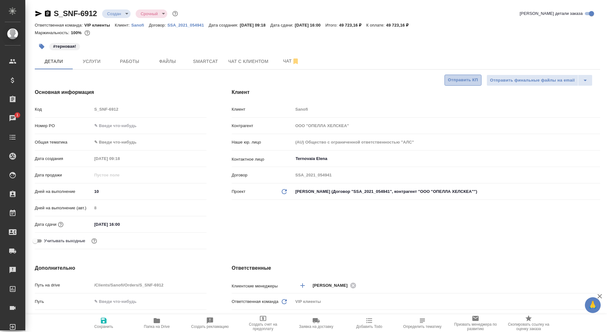
type textarea "x"
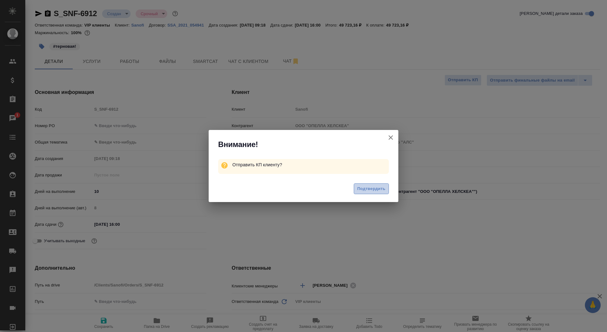
click at [386, 188] on button "Подтвердить" at bounding box center [371, 188] width 35 height 11
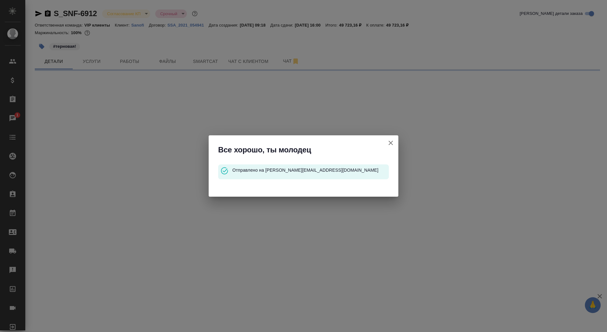
select select "RU"
